Goal: Task Accomplishment & Management: Use online tool/utility

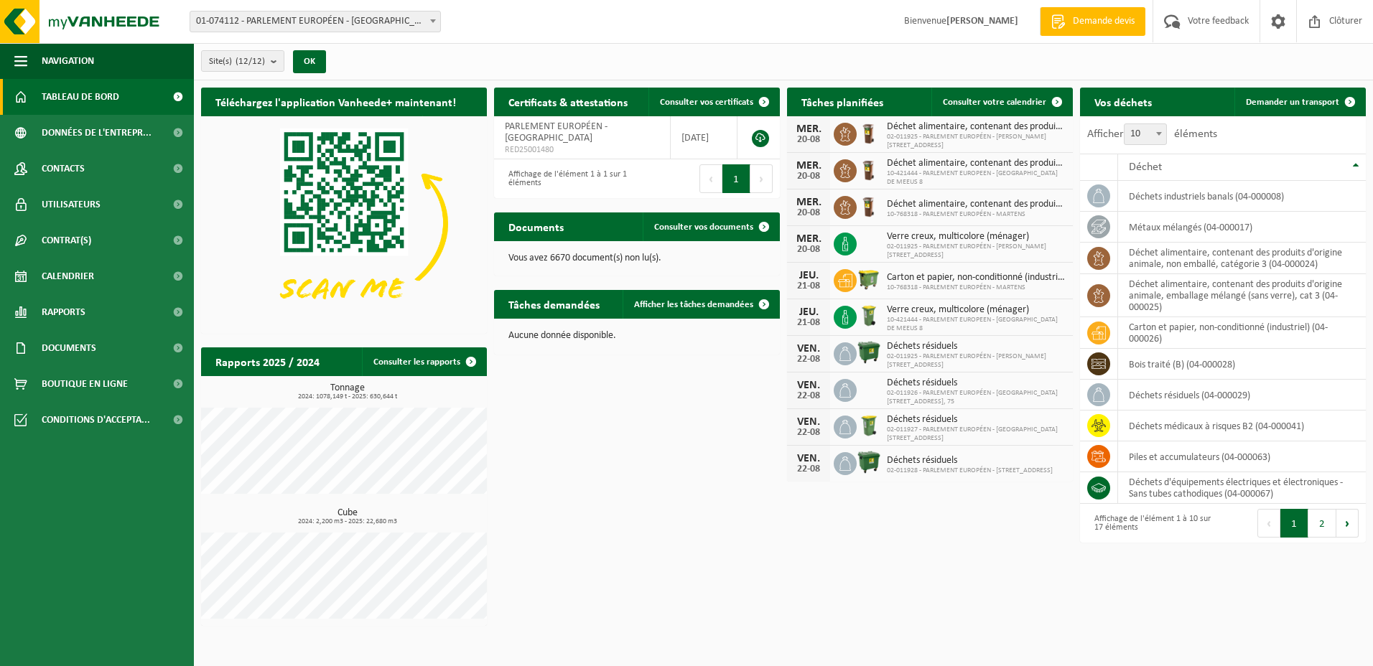
drag, startPoint x: 1263, startPoint y: 104, endPoint x: 1093, endPoint y: 129, distance: 171.3
click at [1265, 104] on span "Demander un transport" at bounding box center [1292, 102] width 93 height 9
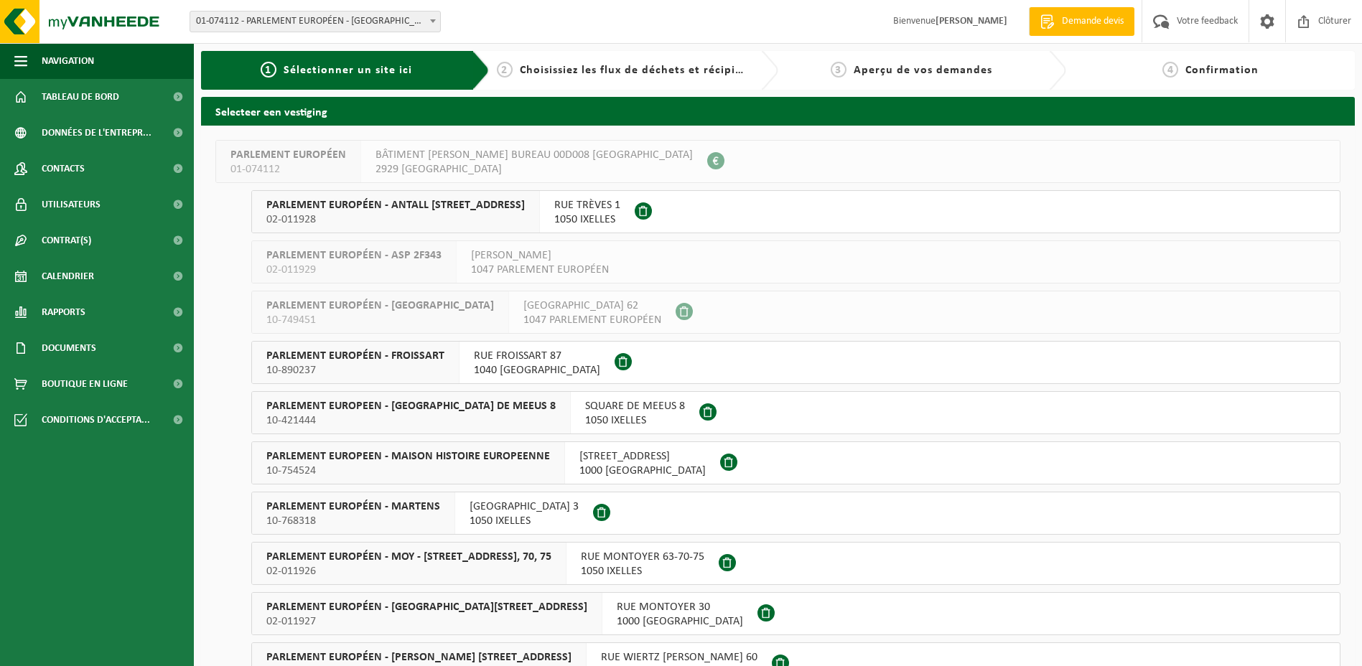
scroll to position [128, 0]
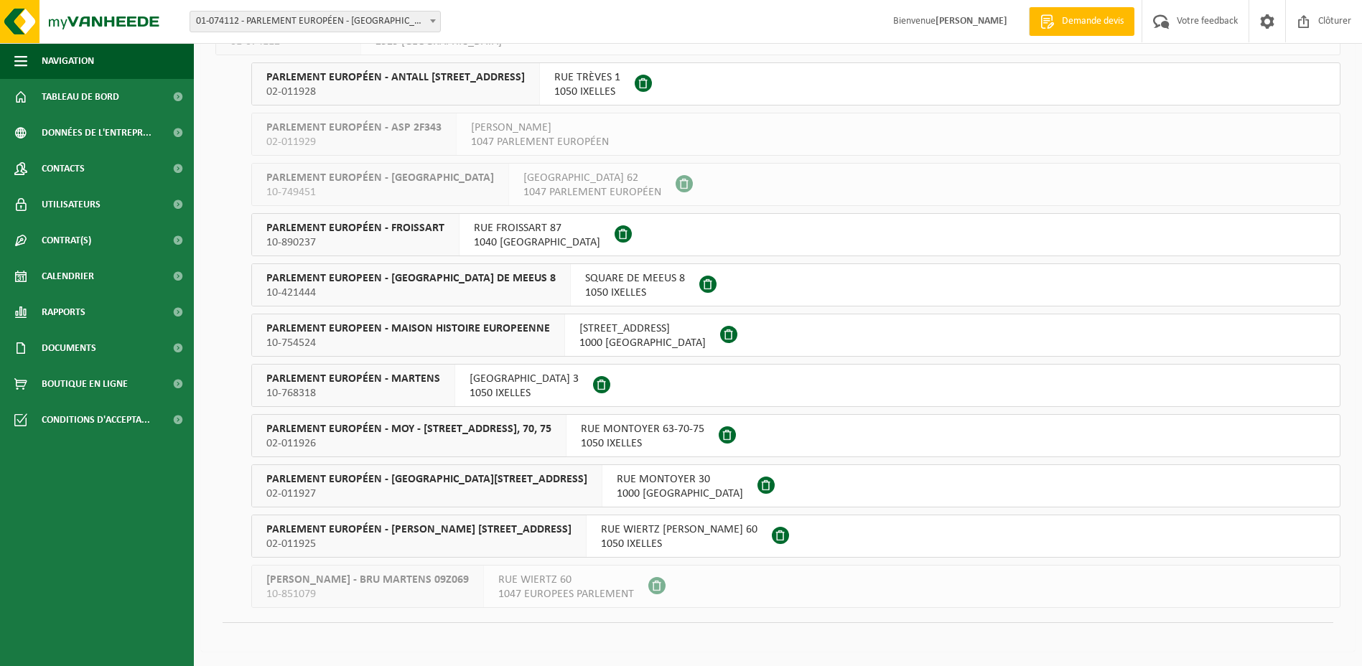
click at [427, 530] on span "PARLEMENT EUROPÉEN - SPINELLI RUE WIERTZ 60" at bounding box center [418, 530] width 305 height 14
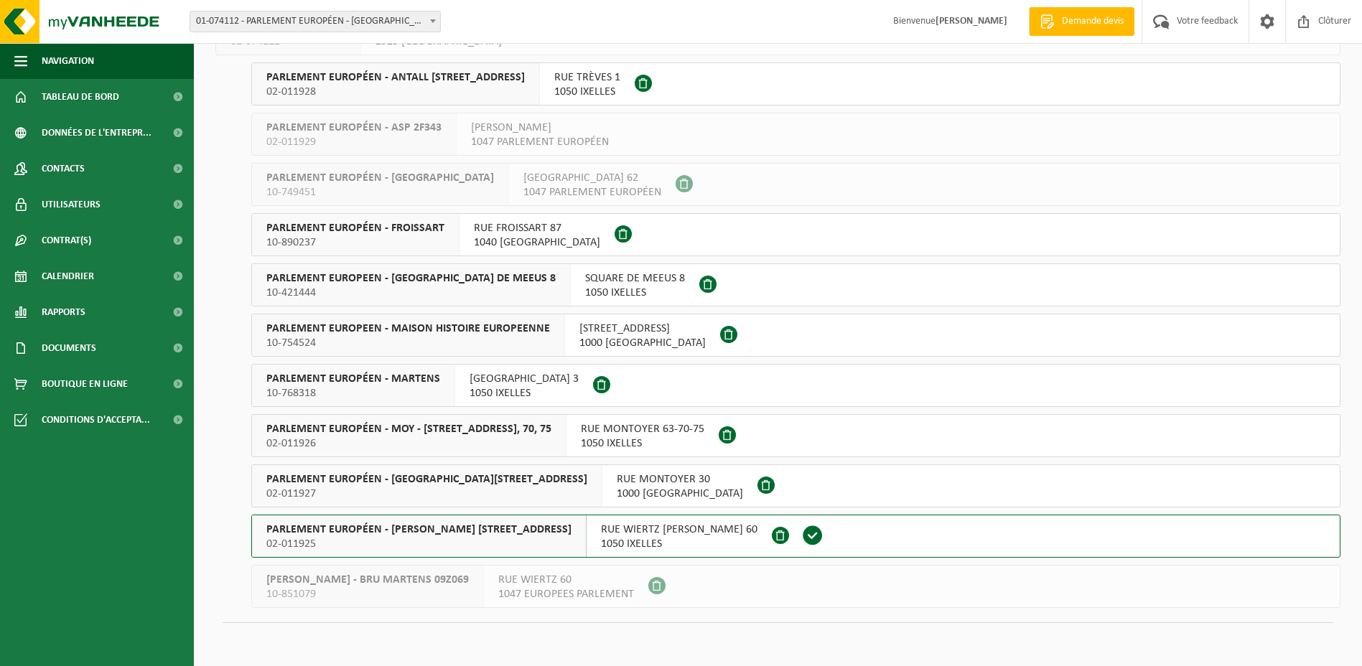
click at [427, 530] on span "PARLEMENT EUROPÉEN - SPINELLI RUE WIERTZ 60" at bounding box center [418, 530] width 305 height 14
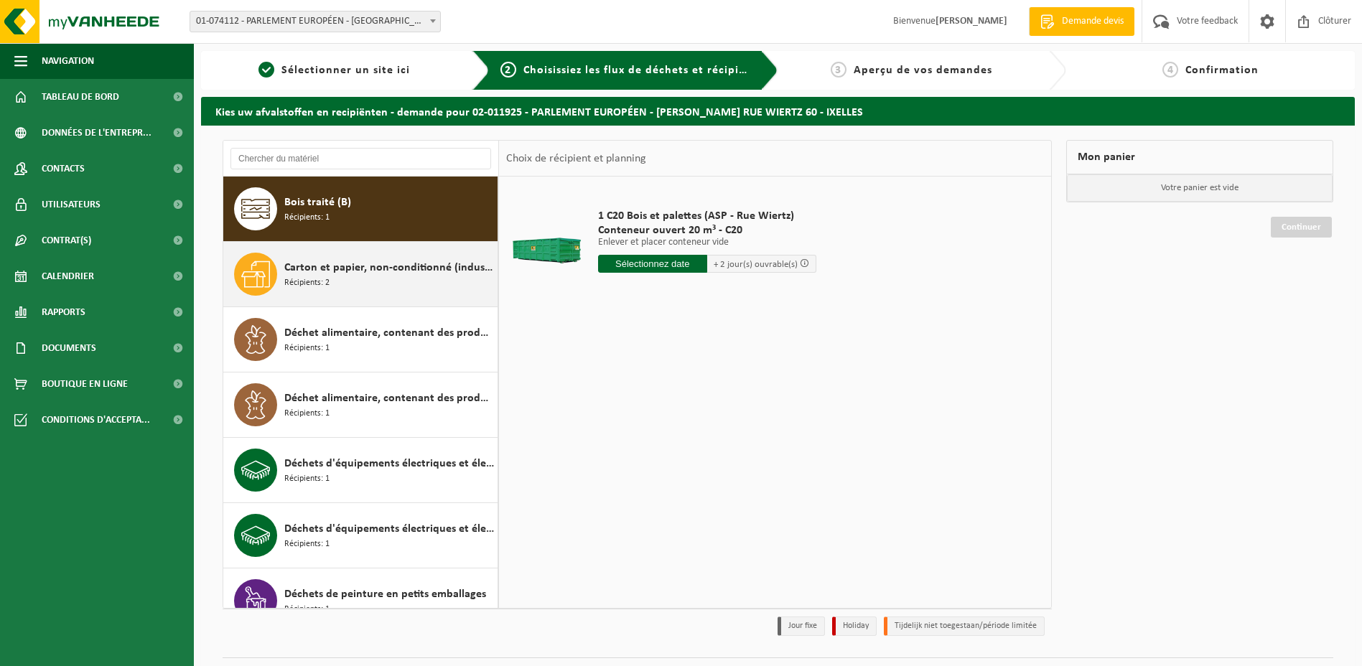
click at [321, 280] on span "Récipients: 2" at bounding box center [306, 284] width 45 height 14
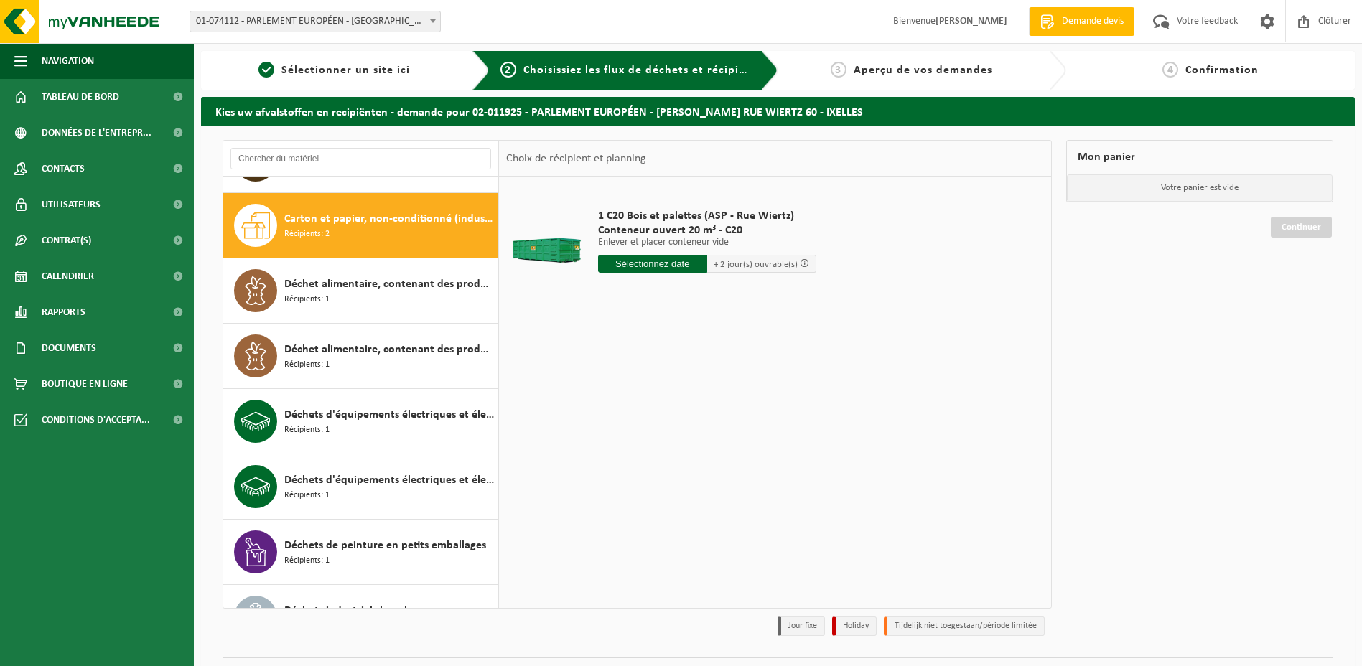
click at [321, 280] on div "Bois traité (B) Récipients: 1 Carton et papier, non-conditionné (industriel) Ré…" at bounding box center [361, 393] width 276 height 432
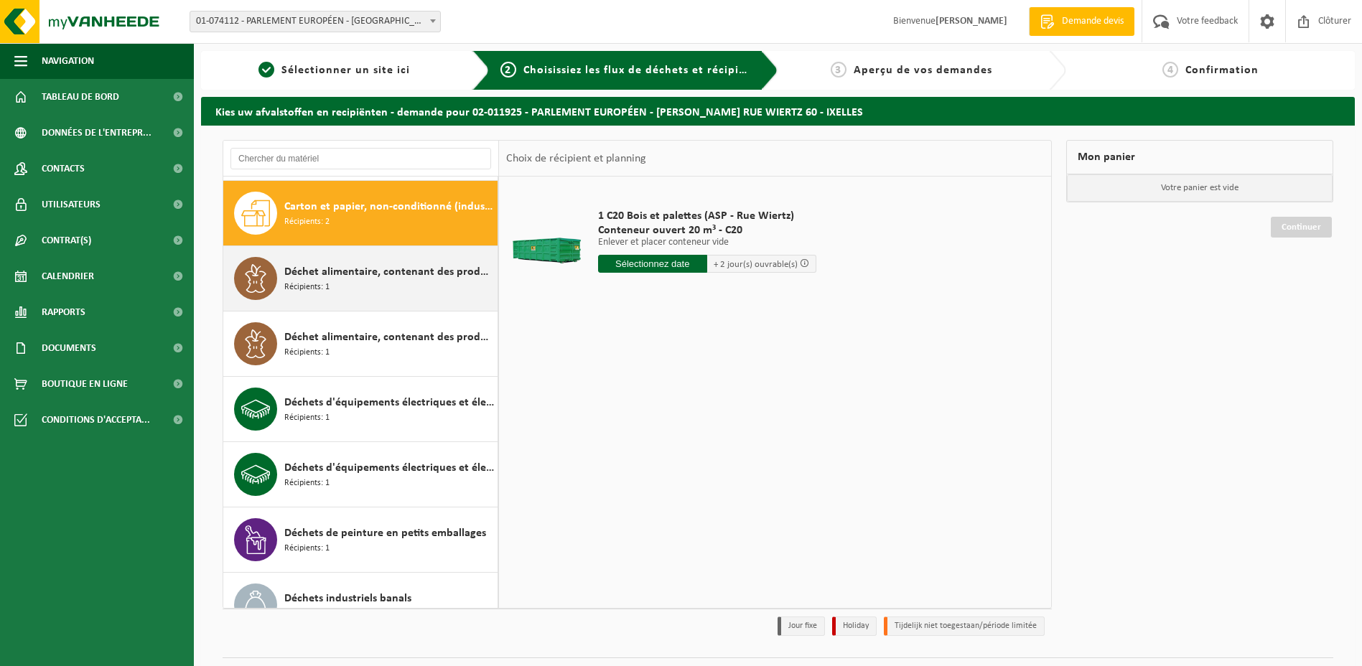
scroll to position [65, 0]
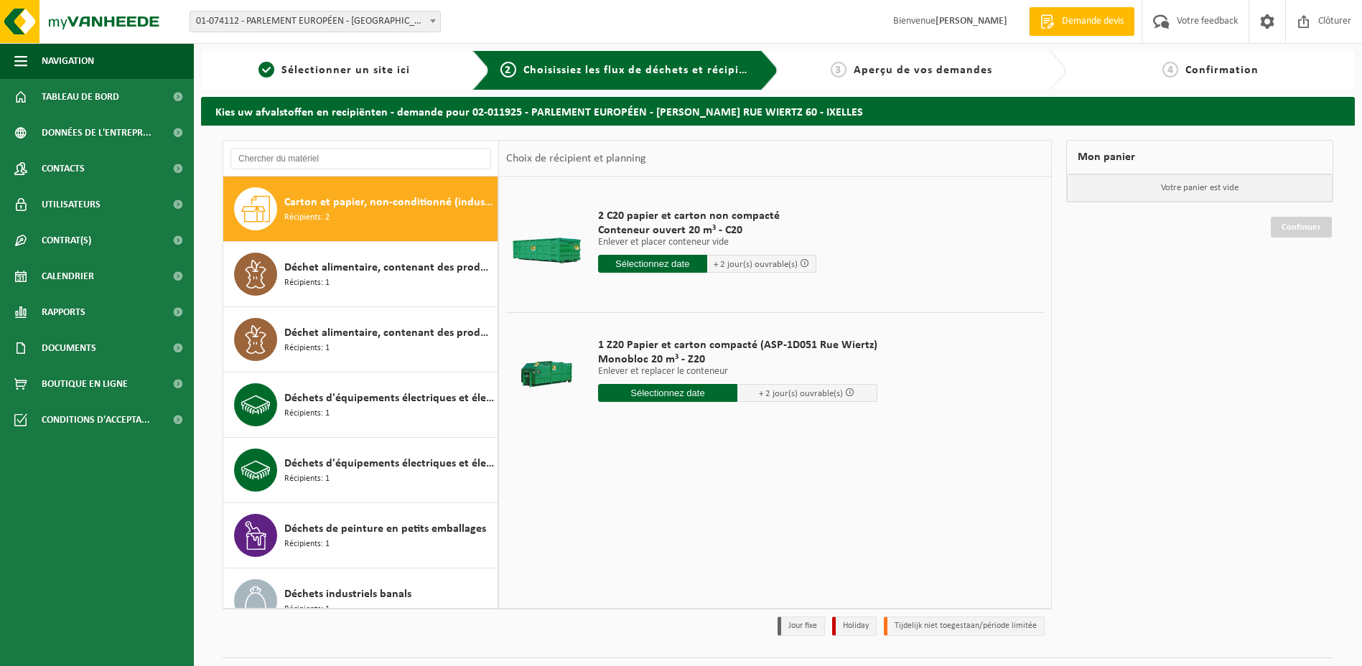
click at [656, 396] on input "text" at bounding box center [668, 393] width 140 height 18
click at [692, 542] on div "21" at bounding box center [686, 543] width 25 height 23
type input "à partir de 2025-08-21"
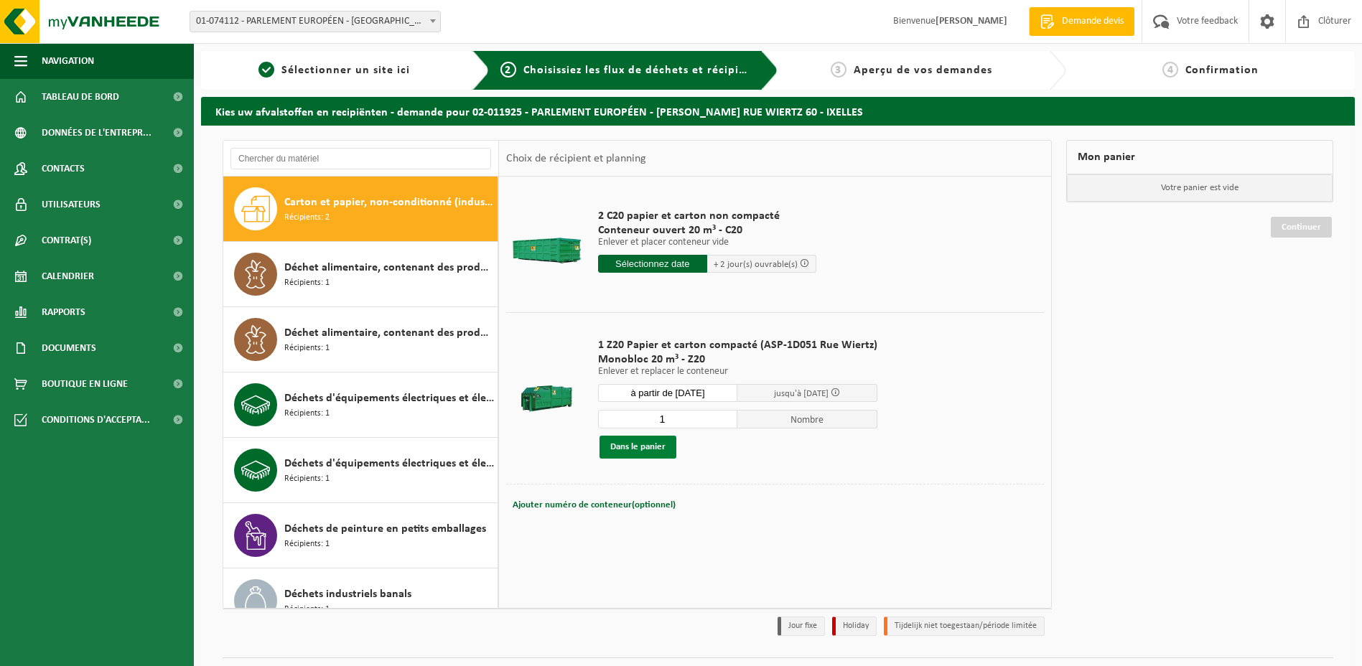
click at [653, 447] on button "Dans le panier" at bounding box center [638, 447] width 77 height 23
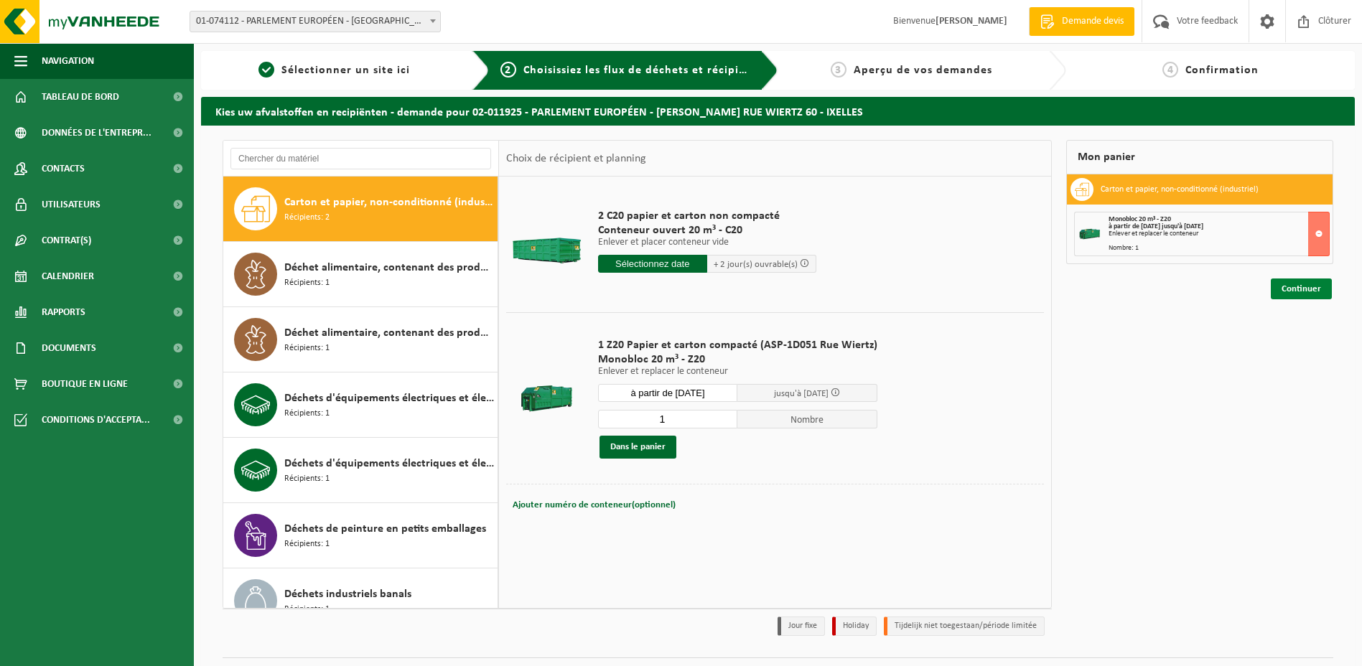
click at [1292, 290] on link "Continuer" at bounding box center [1301, 289] width 61 height 21
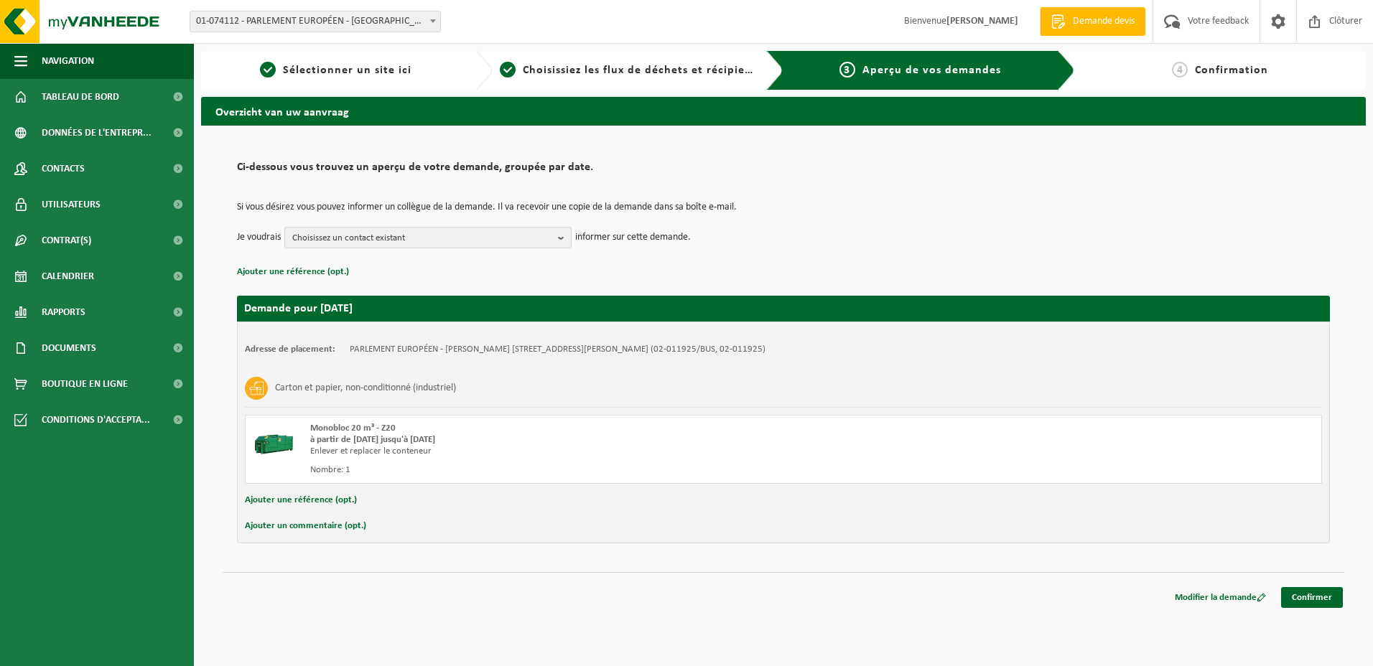
click at [560, 235] on b "button" at bounding box center [564, 238] width 13 height 20
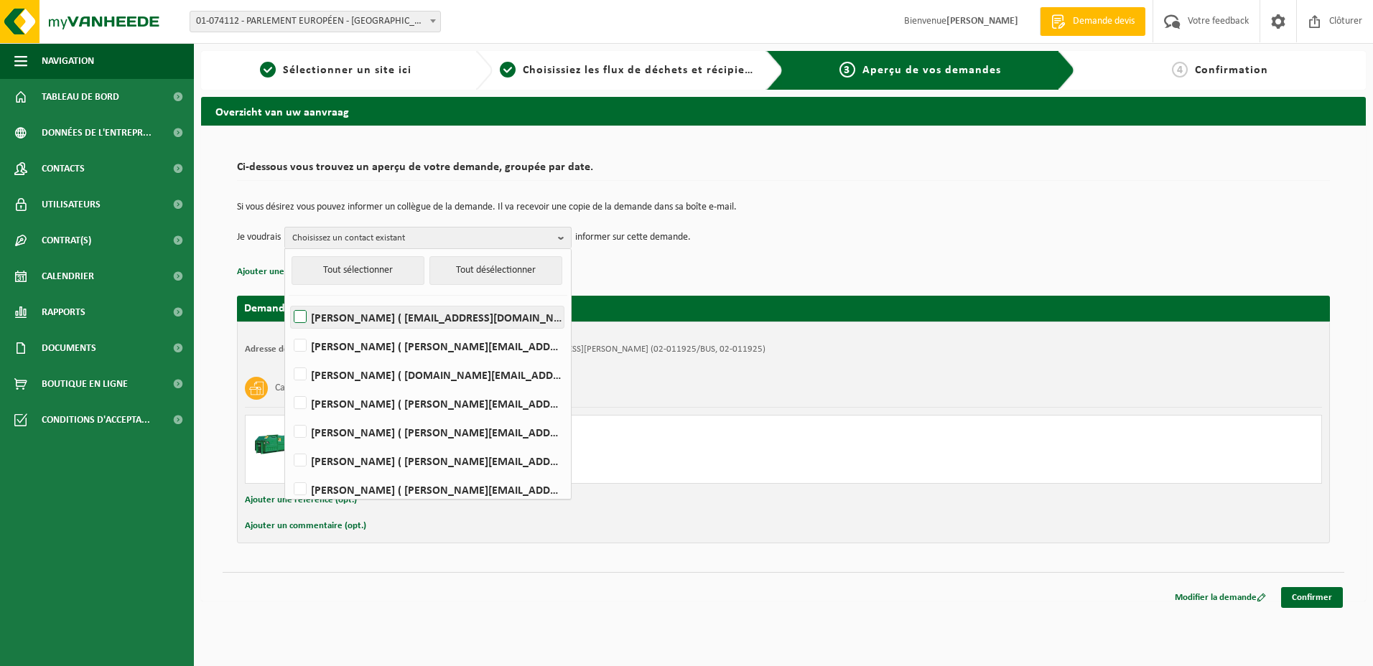
click at [338, 314] on label "HICHAM BEY ( hicham.bey@europarl.europa.eu )" at bounding box center [427, 318] width 273 height 22
click at [289, 299] on input "HICHAM BEY ( hicham.bey@europarl.europa.eu )" at bounding box center [288, 299] width 1 height 1
checkbox input "true"
click at [400, 345] on label "SALVATORE BIONDO ( salvatore.biondo@europarl.europa.eu )" at bounding box center [427, 346] width 273 height 22
click at [289, 328] on input "SALVATORE BIONDO ( salvatore.biondo@europarl.europa.eu )" at bounding box center [288, 327] width 1 height 1
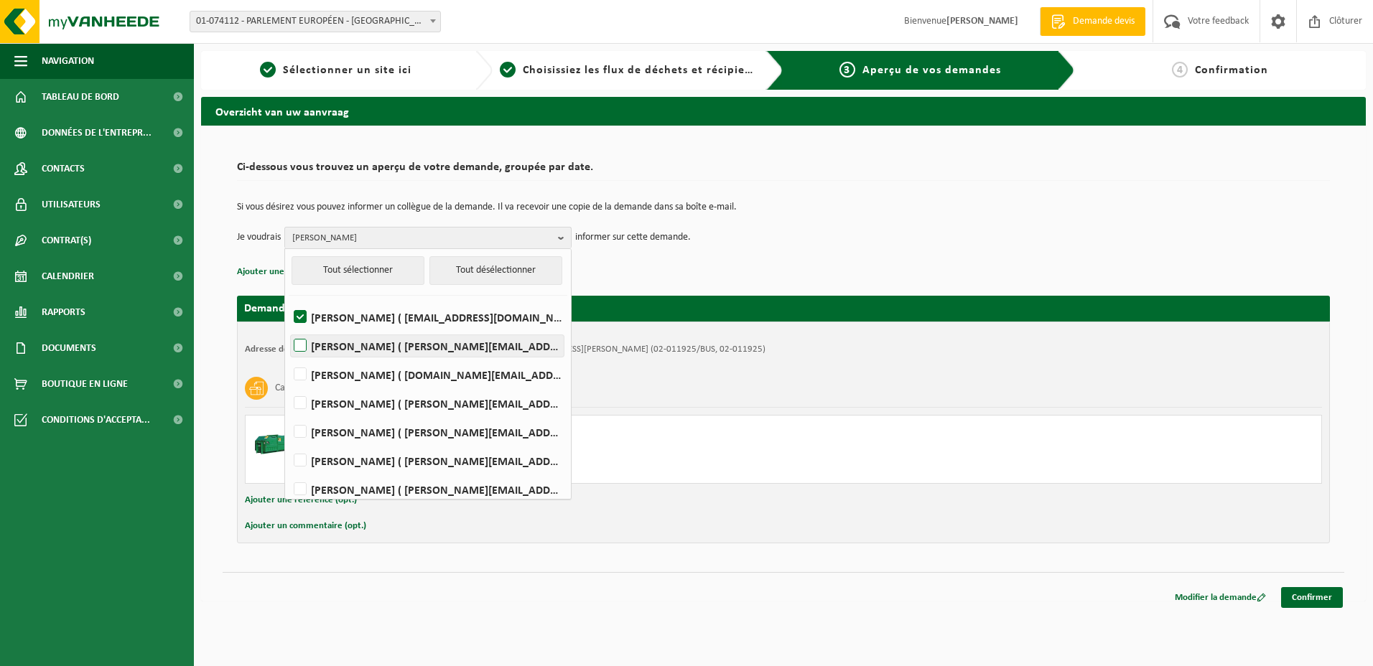
checkbox input "true"
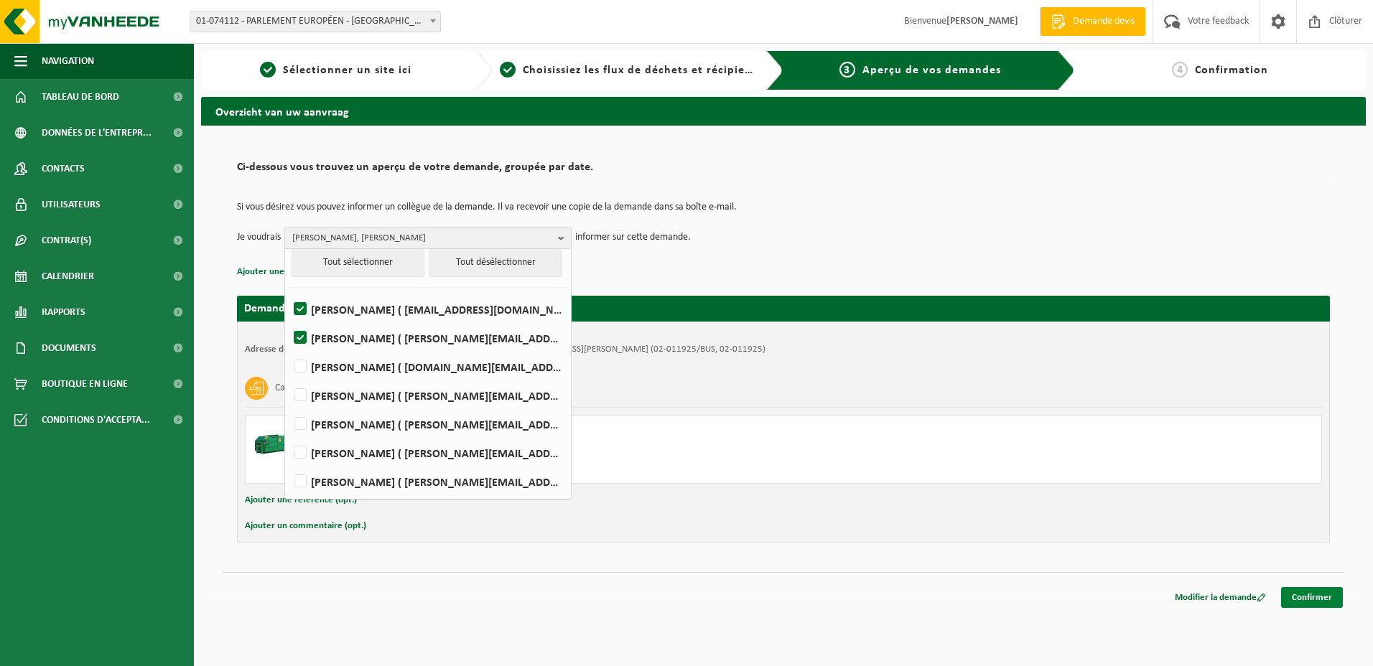
click at [1327, 598] on link "Confirmer" at bounding box center [1312, 597] width 62 height 21
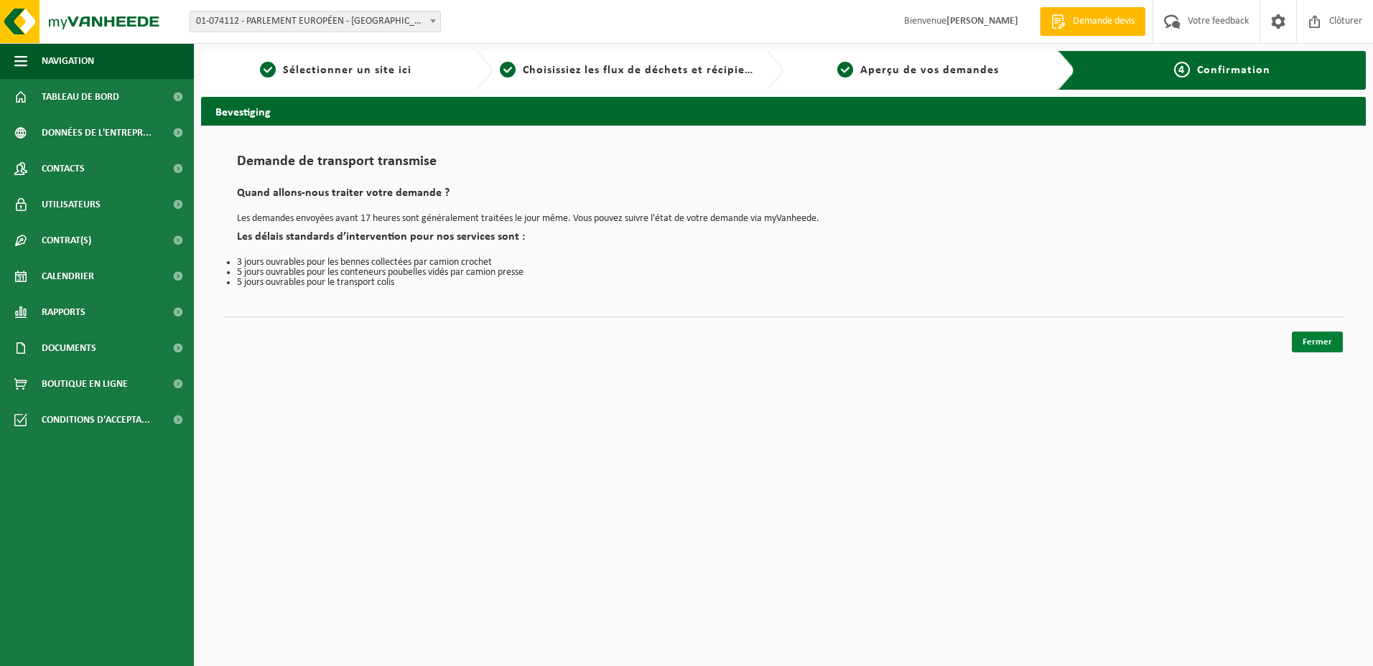
click at [1324, 343] on link "Fermer" at bounding box center [1317, 342] width 51 height 21
